Goal: Transaction & Acquisition: Purchase product/service

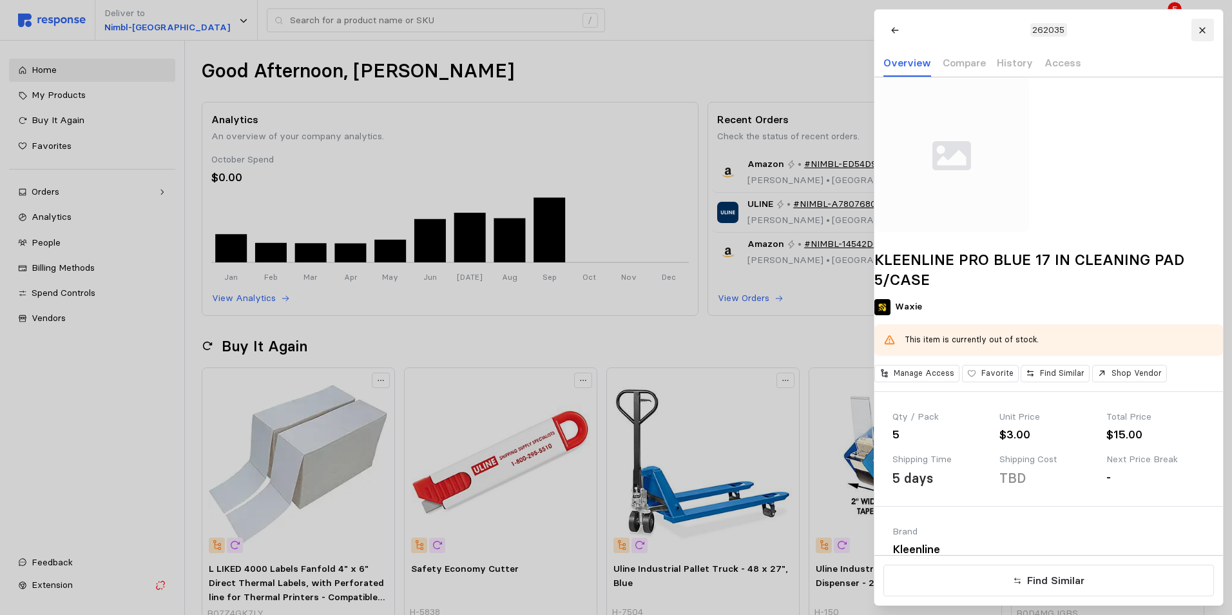
click at [1207, 30] on button at bounding box center [1202, 30] width 23 height 23
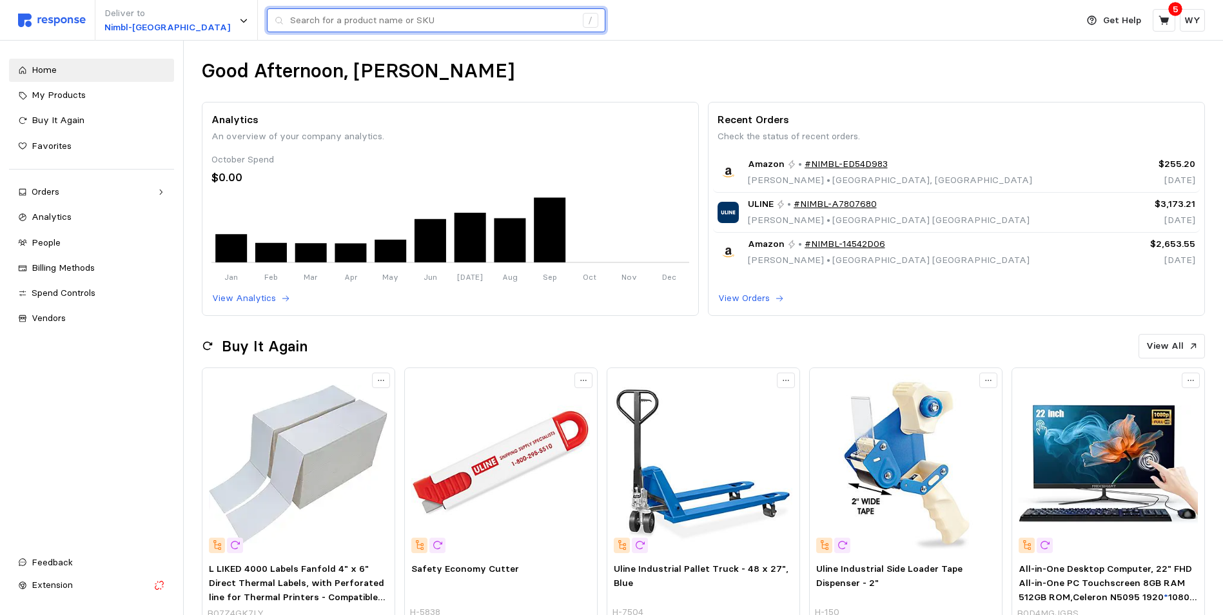
click at [378, 17] on input "text" at bounding box center [432, 20] width 285 height 23
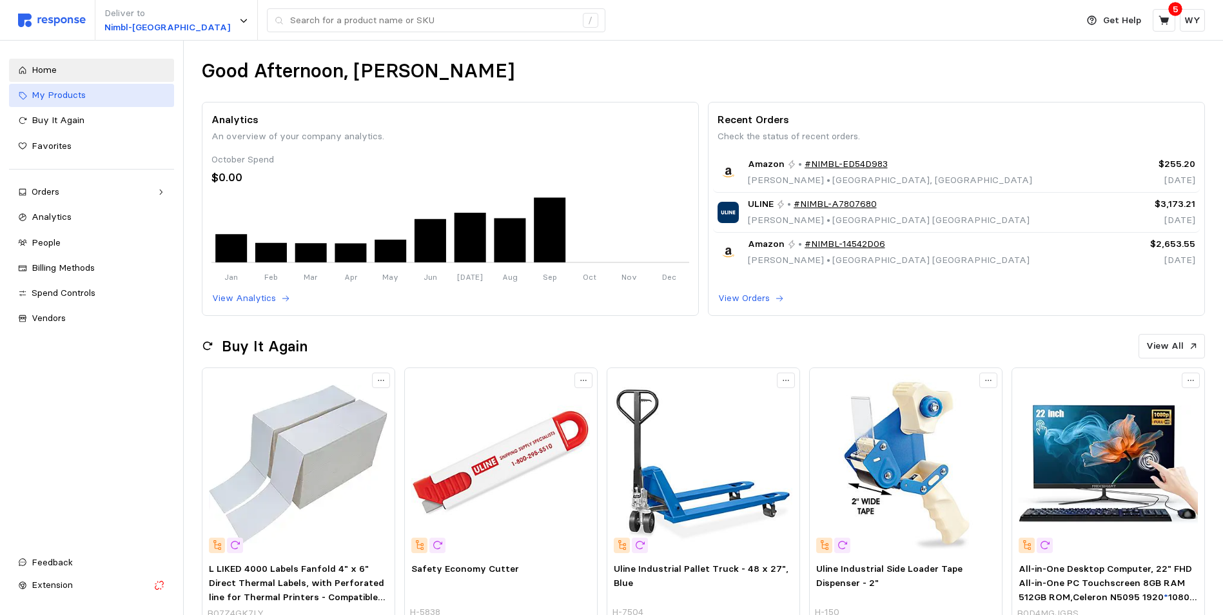
click at [68, 92] on span "My Products" at bounding box center [59, 95] width 54 height 12
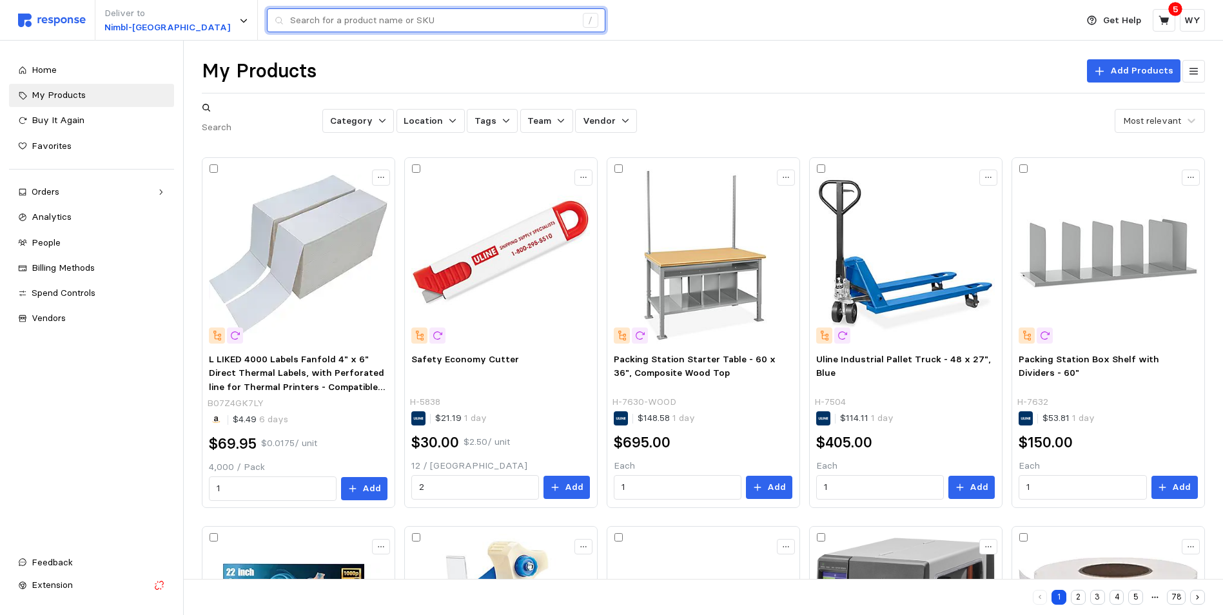
click at [346, 23] on input "text" at bounding box center [432, 20] width 285 height 23
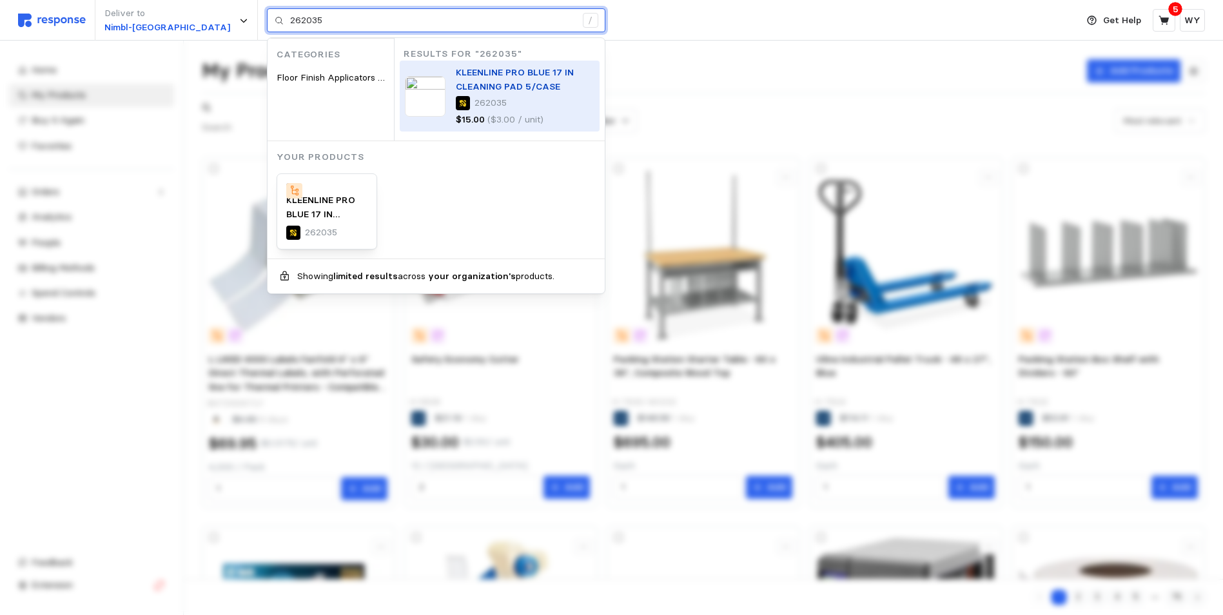
click at [456, 93] on p "KLEENLINE PRO BLUE 17 IN CLEANING PAD 5/CASE" at bounding box center [525, 80] width 139 height 28
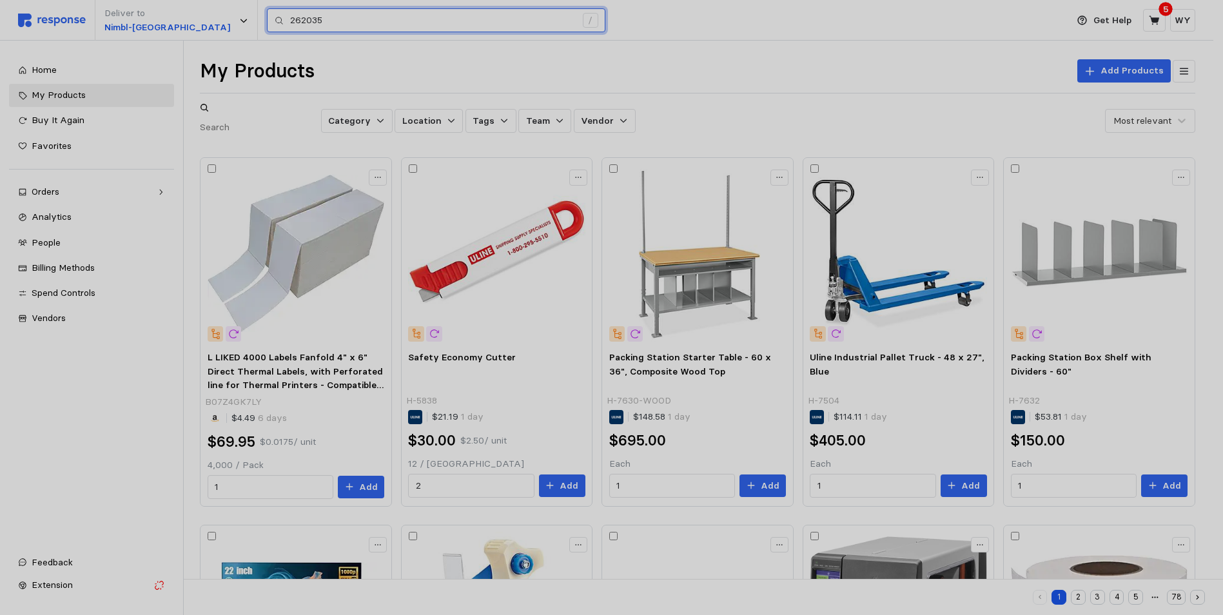
type input "262035"
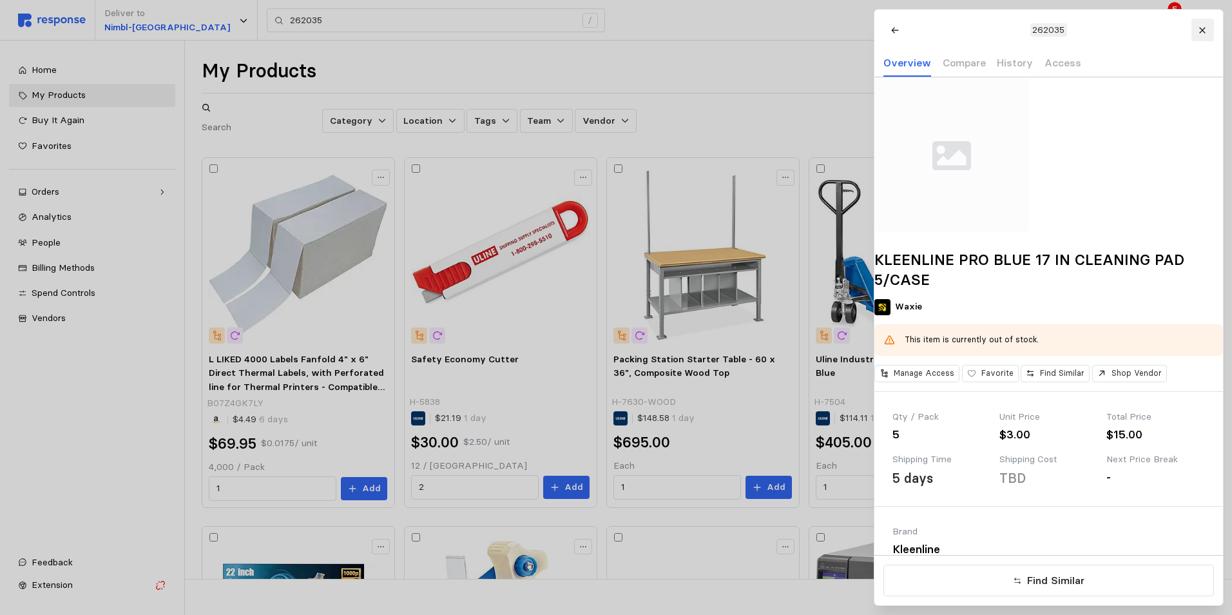
click at [1205, 29] on icon at bounding box center [1202, 30] width 9 height 9
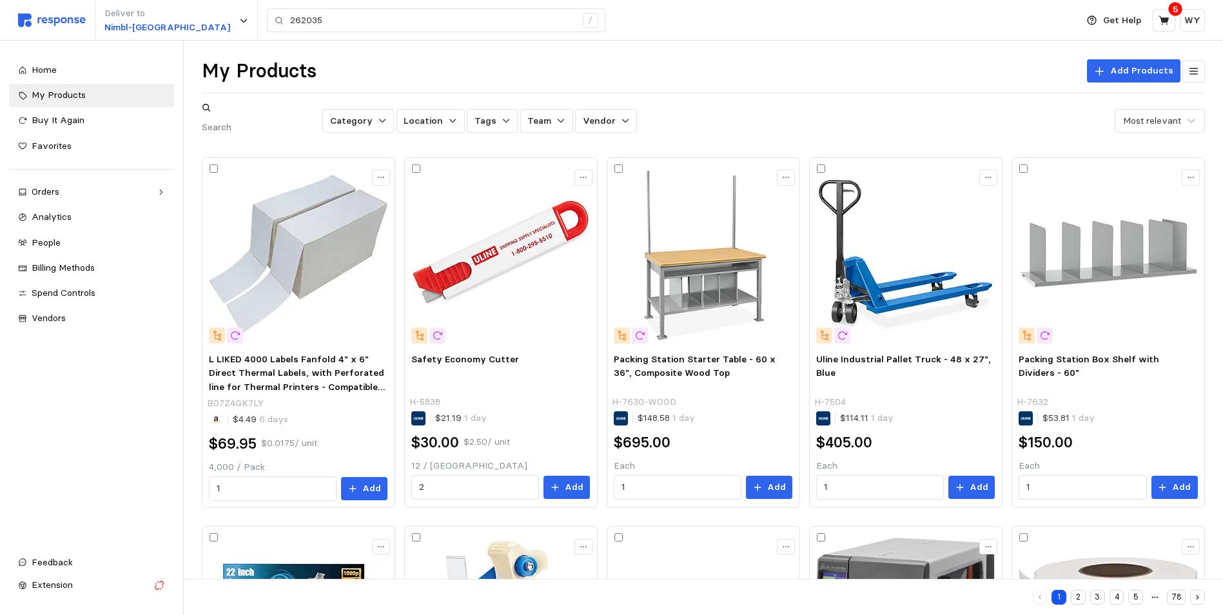
click at [264, 119] on input "text" at bounding box center [261, 127] width 119 height 23
type input "262035"
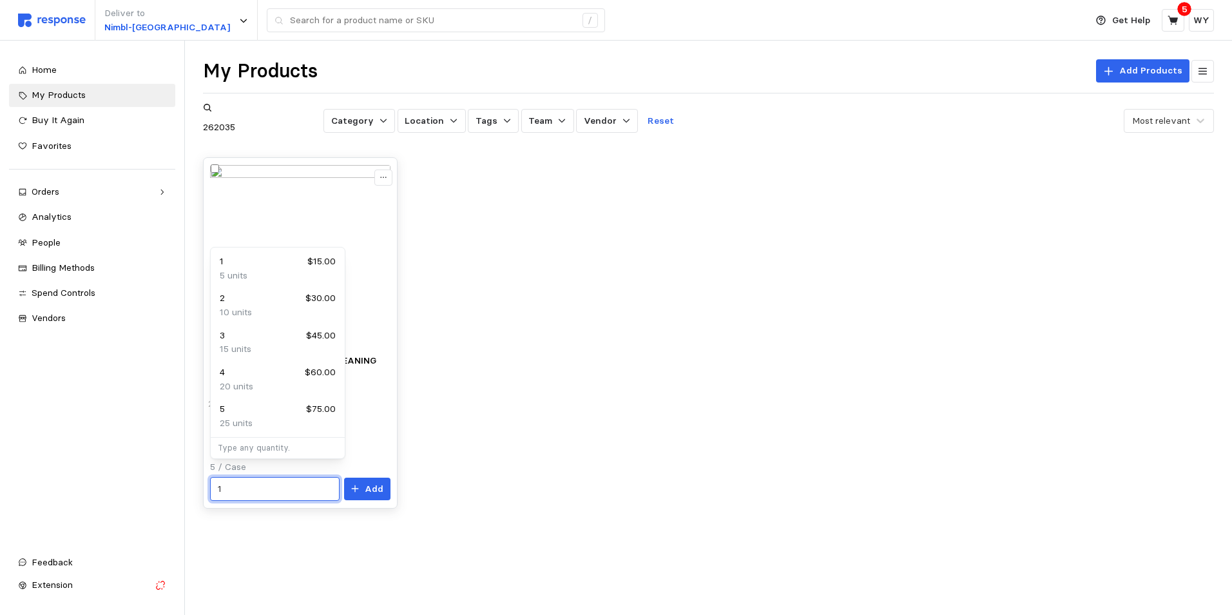
click at [247, 485] on input "1" at bounding box center [275, 489] width 115 height 23
click at [232, 305] on p "10 units" at bounding box center [236, 312] width 32 height 14
type input "2"
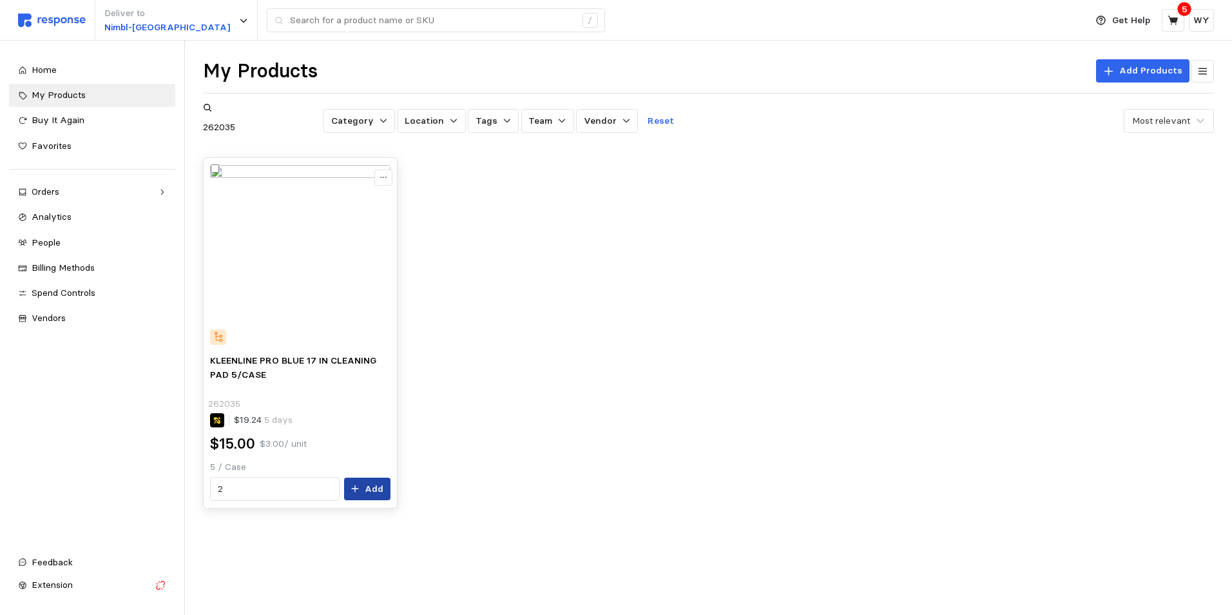
click at [370, 482] on p "Add" at bounding box center [374, 489] width 19 height 14
click at [1179, 17] on icon at bounding box center [1174, 21] width 12 height 12
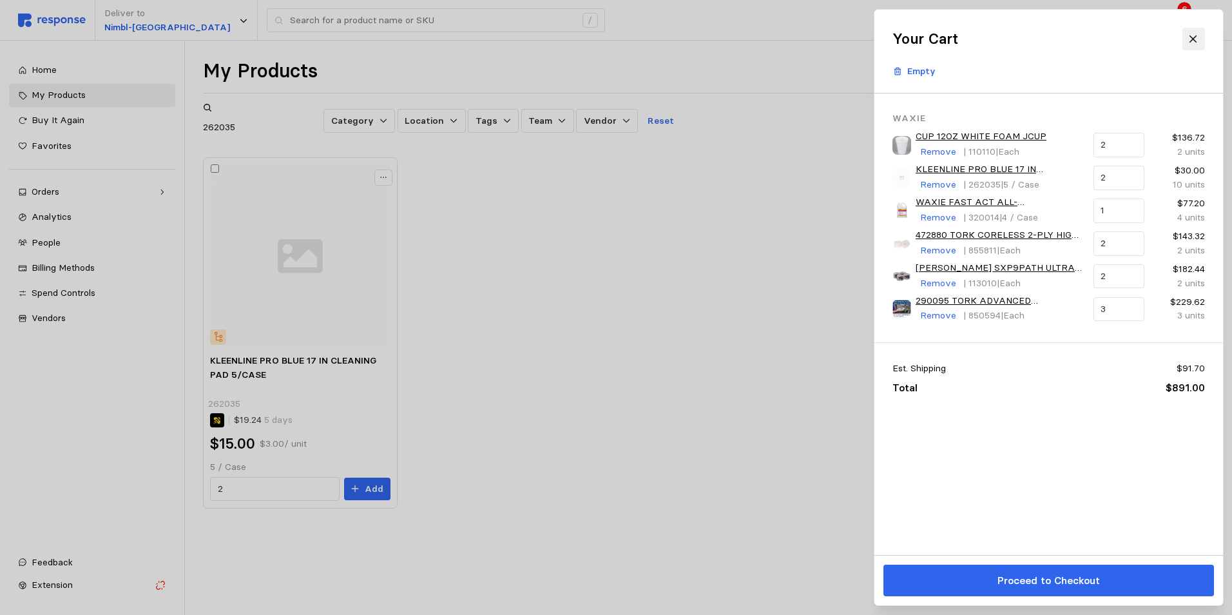
click at [1196, 37] on icon at bounding box center [1193, 38] width 7 height 7
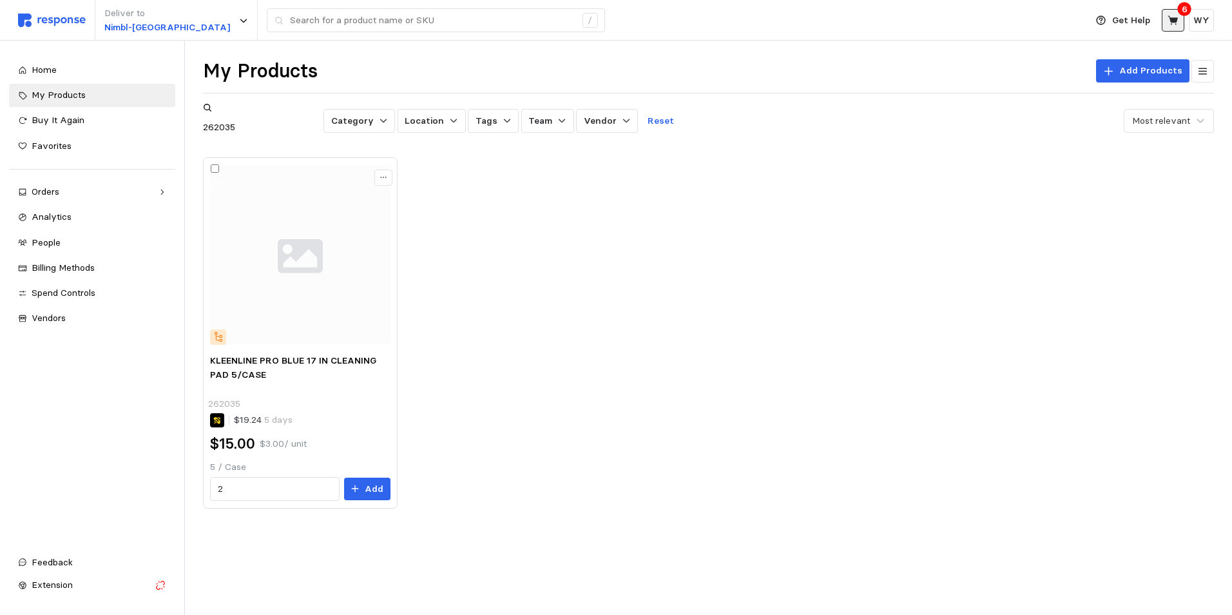
click at [1173, 21] on icon at bounding box center [1173, 19] width 10 height 9
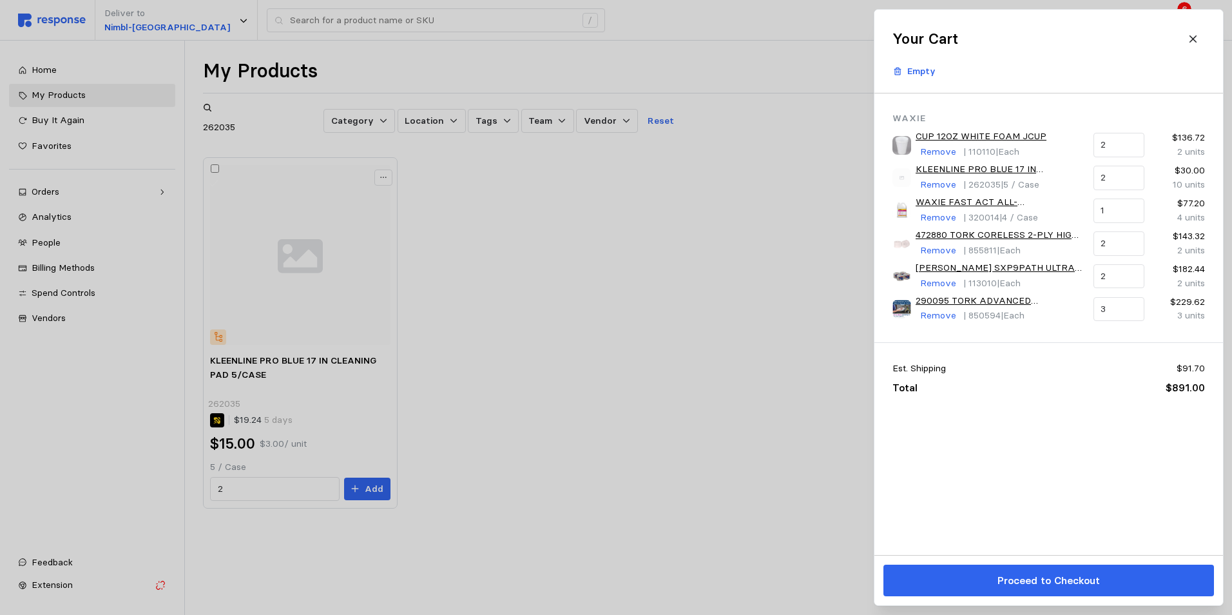
click at [1046, 294] on link "290095 TORK ADVANCED MATICROLL TOWEL WHITE 6/900" at bounding box center [1000, 301] width 169 height 14
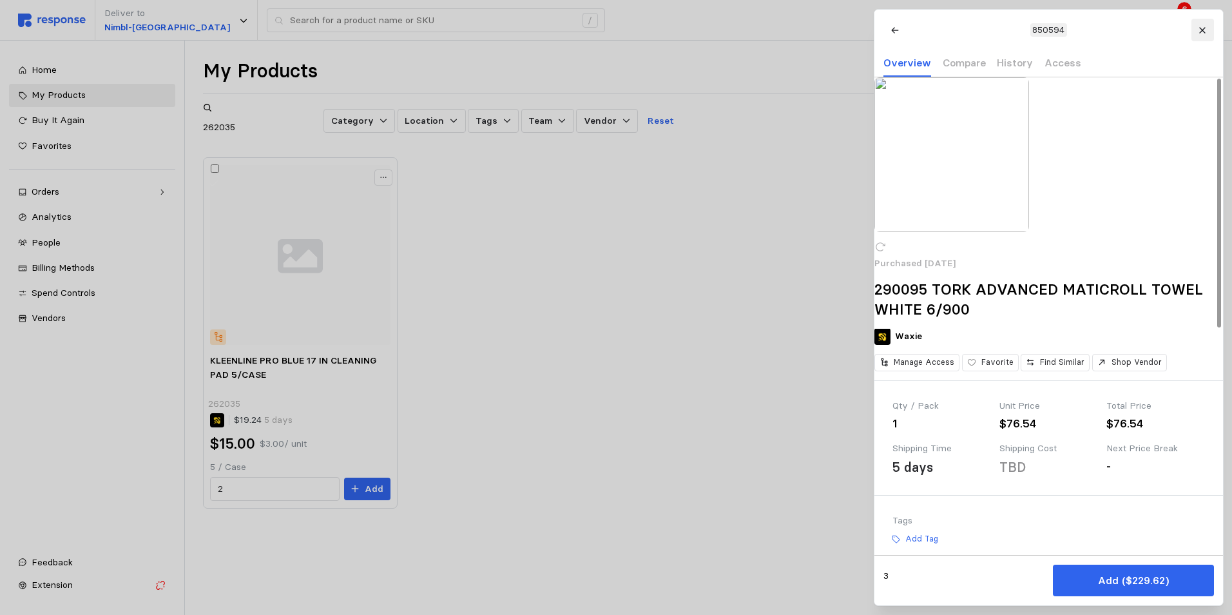
click at [1199, 33] on icon at bounding box center [1202, 30] width 9 height 9
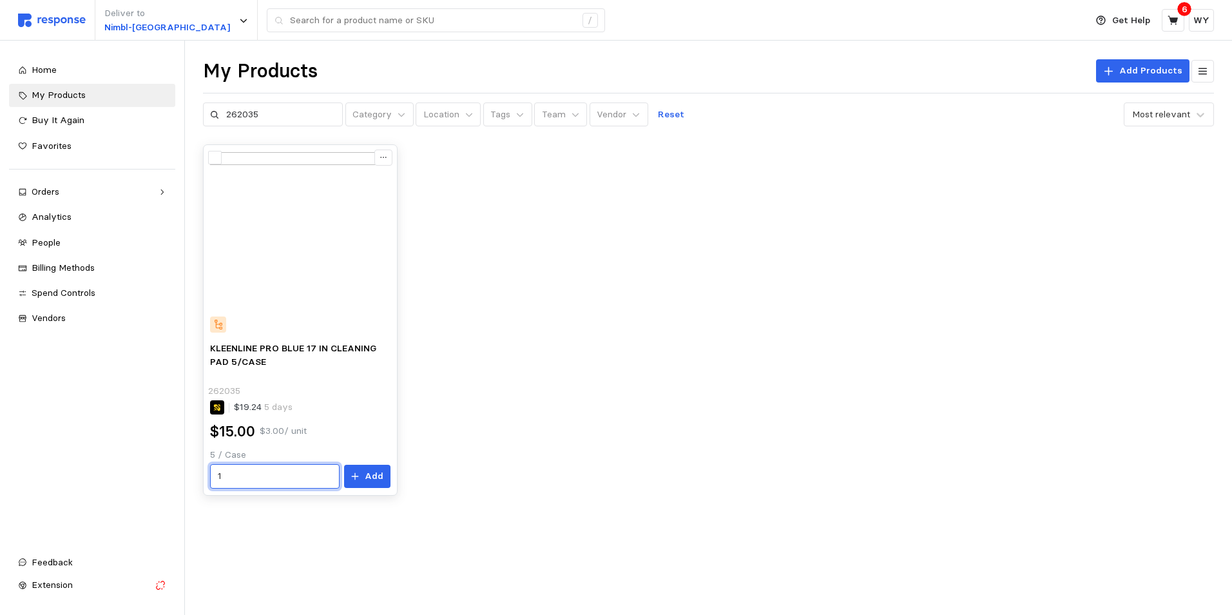
click at [230, 479] on input "1" at bounding box center [275, 476] width 115 height 23
click at [224, 297] on p "2" at bounding box center [222, 298] width 5 height 14
type input "2"
click at [356, 474] on icon at bounding box center [355, 476] width 9 height 9
click at [1177, 17] on icon at bounding box center [1174, 21] width 12 height 12
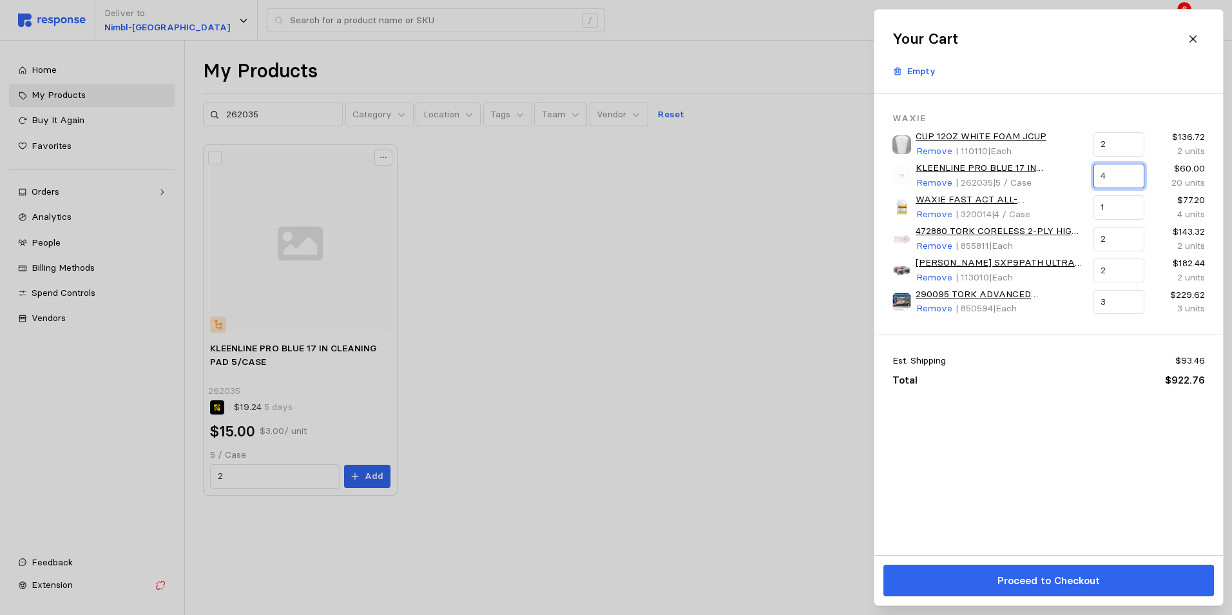
click at [1108, 178] on input "4" at bounding box center [1119, 175] width 36 height 23
drag, startPoint x: 1108, startPoint y: 178, endPoint x: 1097, endPoint y: 178, distance: 11.6
click at [1097, 178] on div "4" at bounding box center [1118, 176] width 51 height 24
type input "2"
click at [974, 500] on div "Waxie CUP 12OZ WHITE FOAM JCUP Remove | 110110 | Each 2 $136.72 2 units KLEENLI…" at bounding box center [1049, 323] width 349 height 461
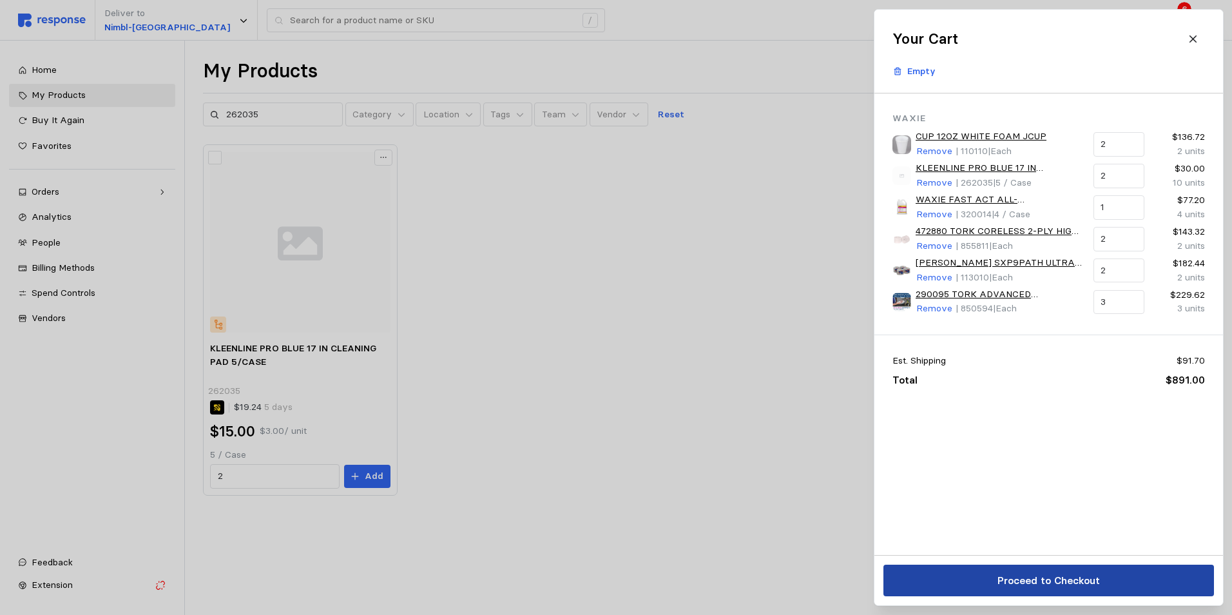
click at [1063, 579] on p "Proceed to Checkout" at bounding box center [1048, 580] width 102 height 16
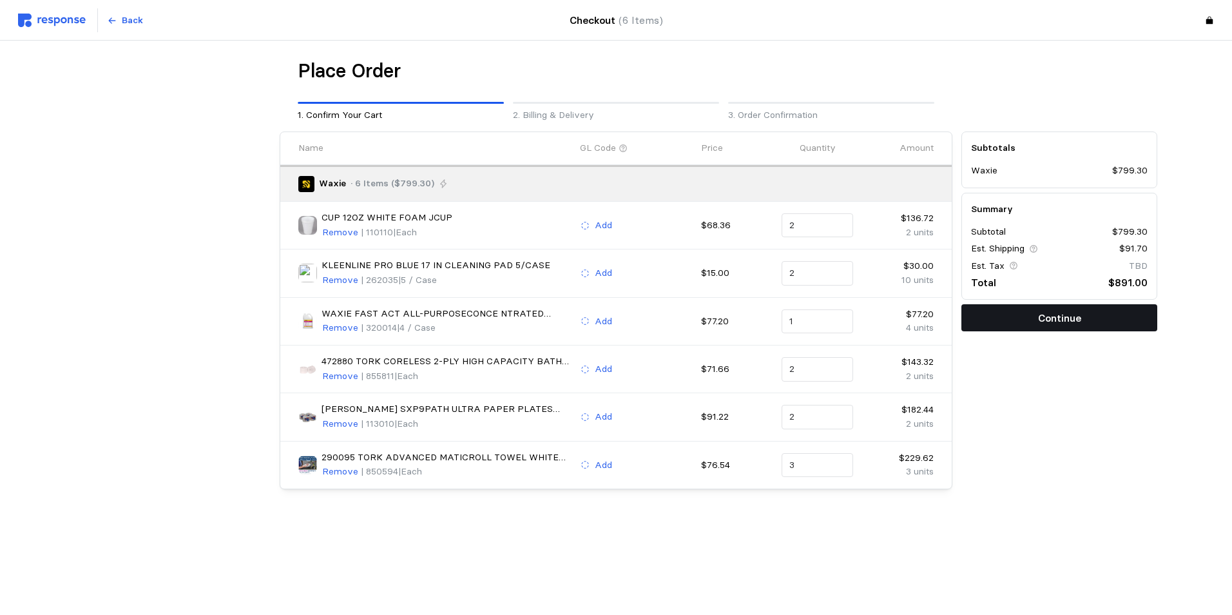
click at [1065, 314] on p "Continue" at bounding box center [1059, 318] width 43 height 16
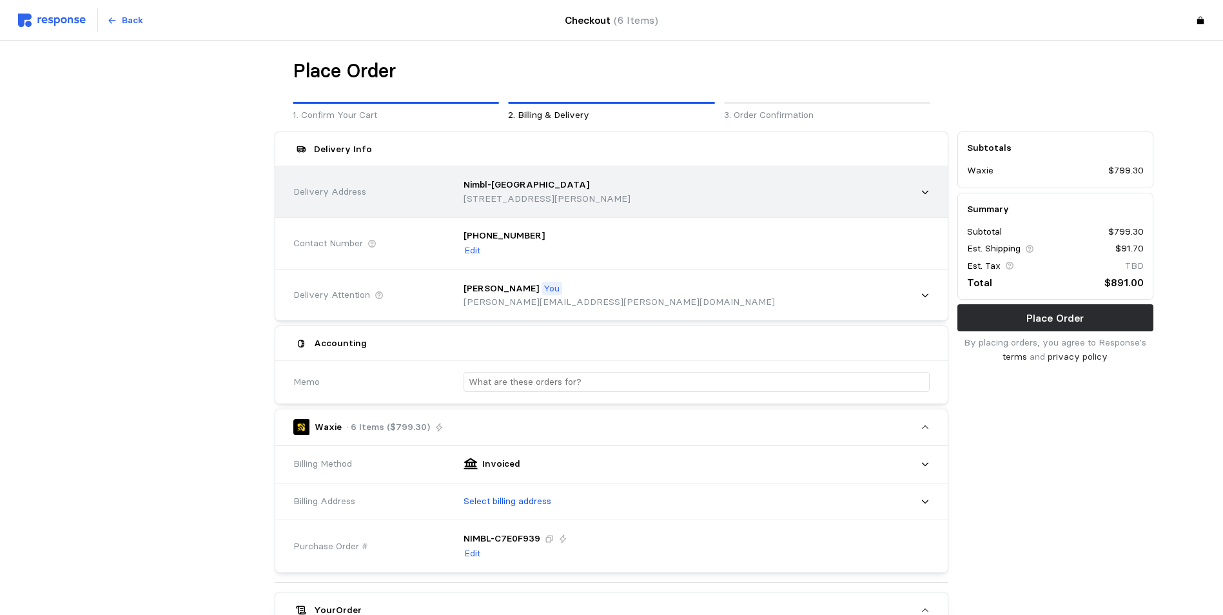
click at [498, 184] on p "Nimbl-[GEOGRAPHIC_DATA]" at bounding box center [526, 185] width 126 height 14
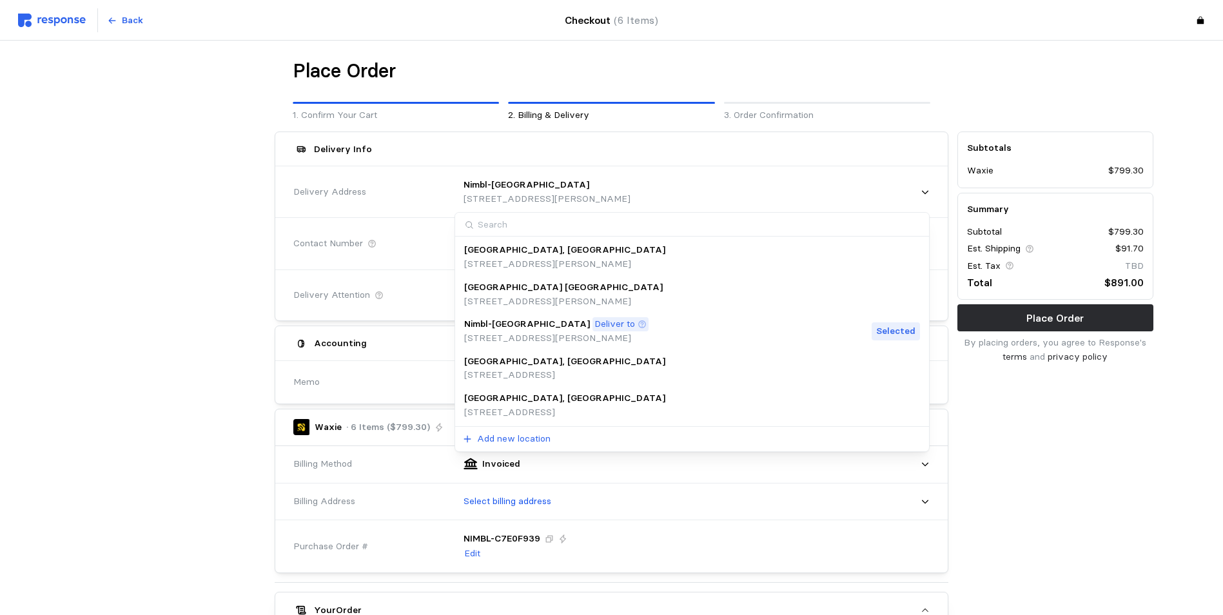
click at [484, 398] on p "[GEOGRAPHIC_DATA], [GEOGRAPHIC_DATA]" at bounding box center [564, 398] width 201 height 14
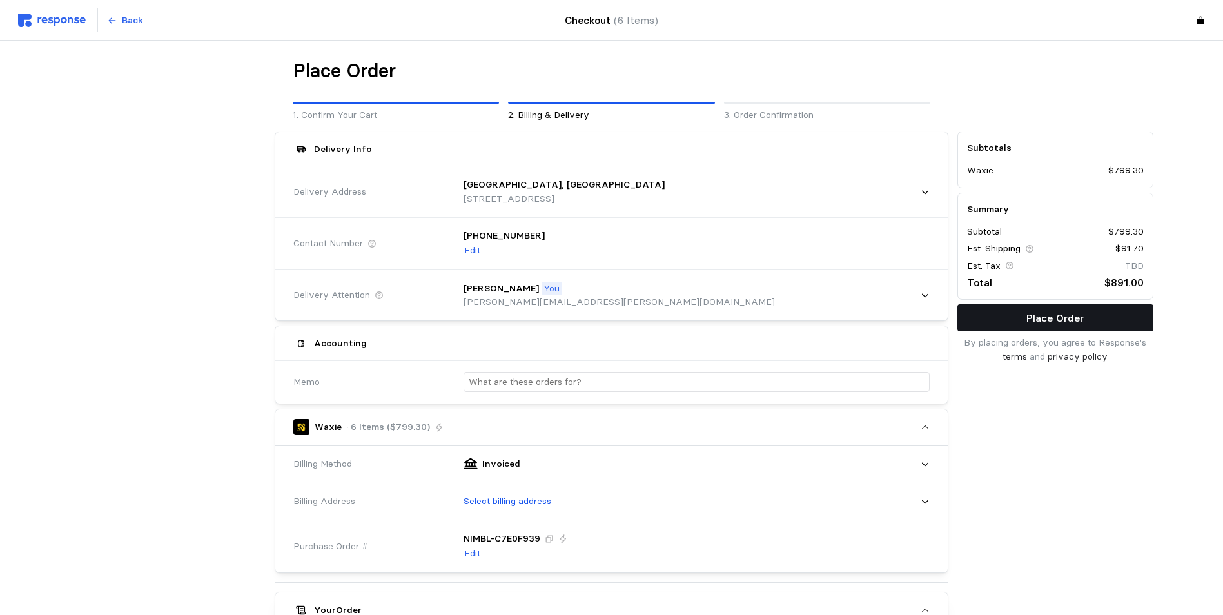
click at [1047, 314] on p "Place Order" at bounding box center [1054, 318] width 57 height 16
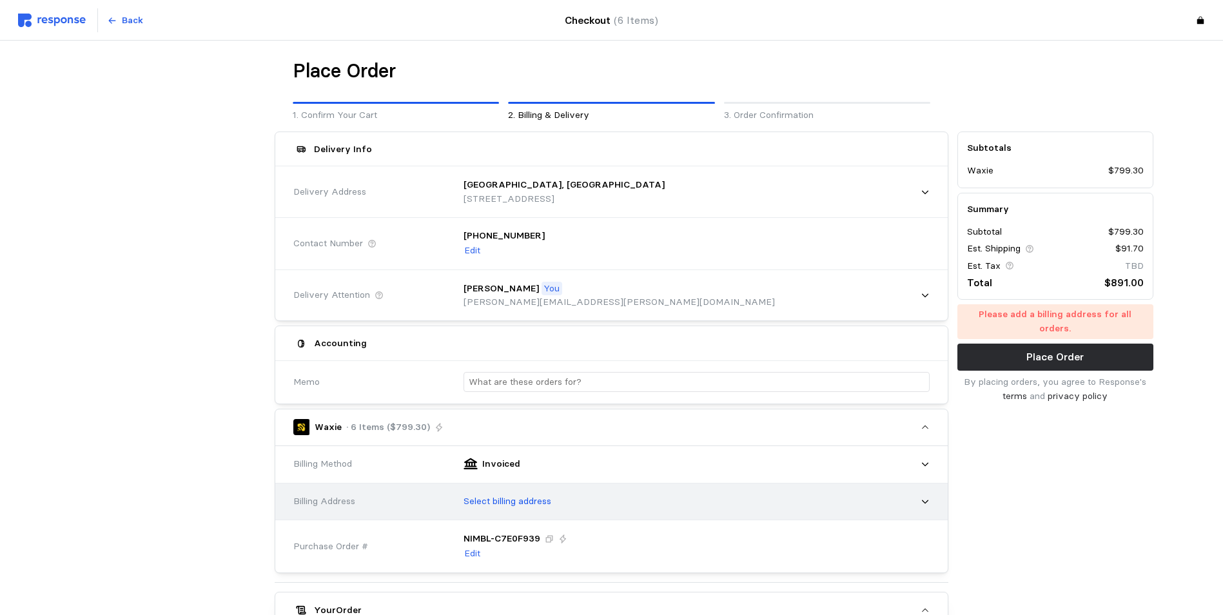
click at [538, 503] on p "Select billing address" at bounding box center [507, 501] width 88 height 14
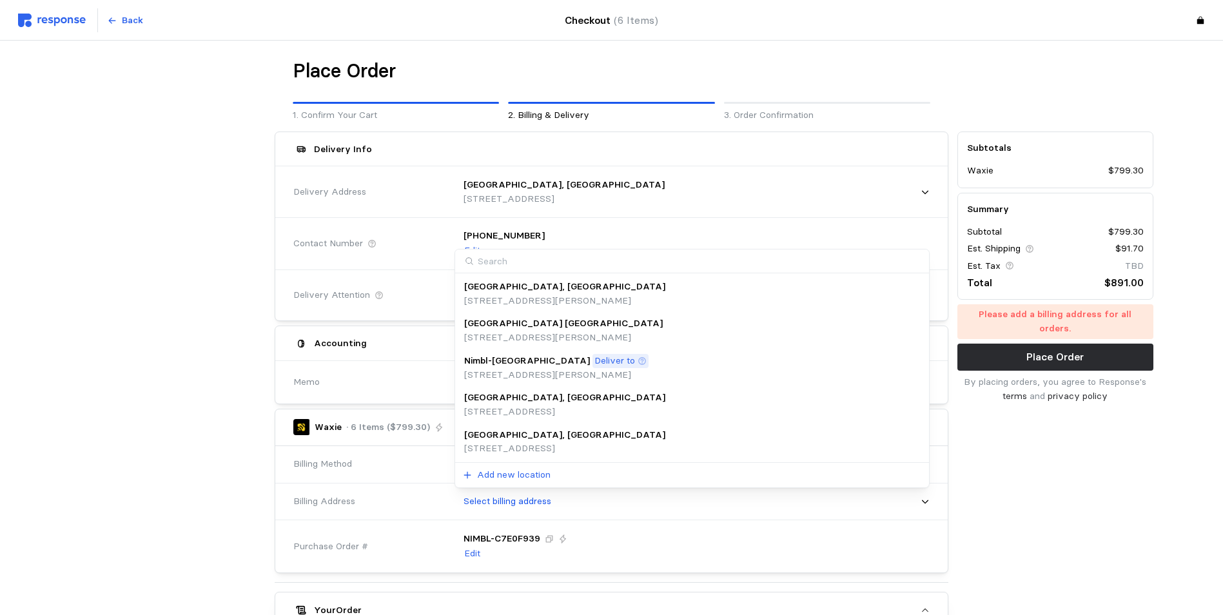
click at [533, 450] on p "[STREET_ADDRESS]" at bounding box center [564, 448] width 201 height 14
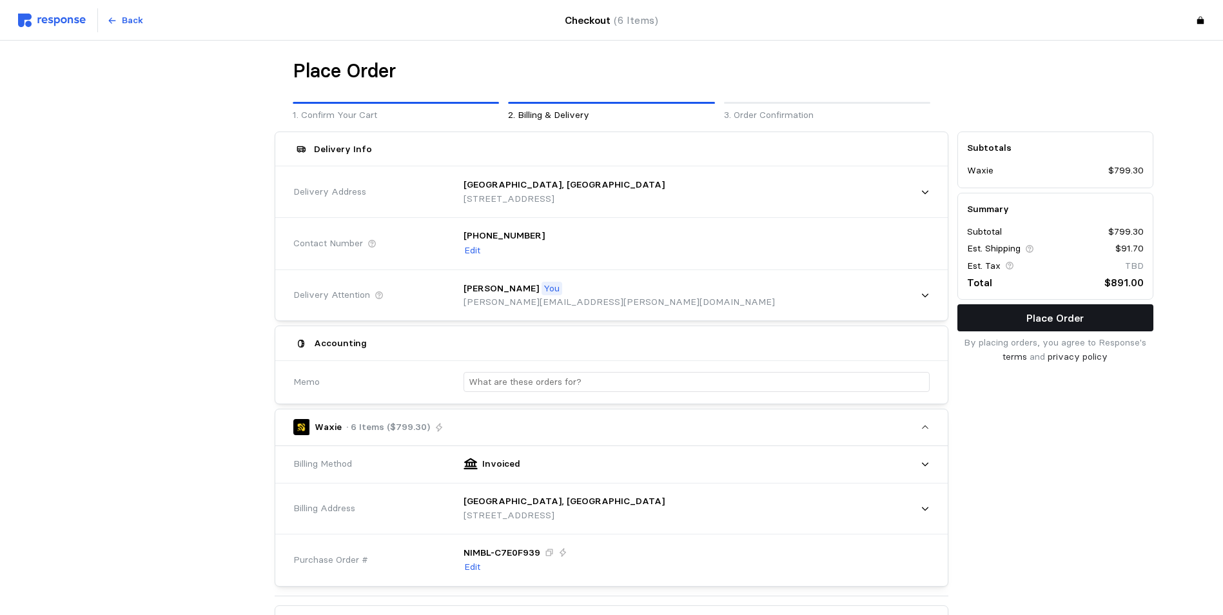
click at [1056, 322] on p "Place Order" at bounding box center [1054, 318] width 57 height 16
